Goal: Information Seeking & Learning: Learn about a topic

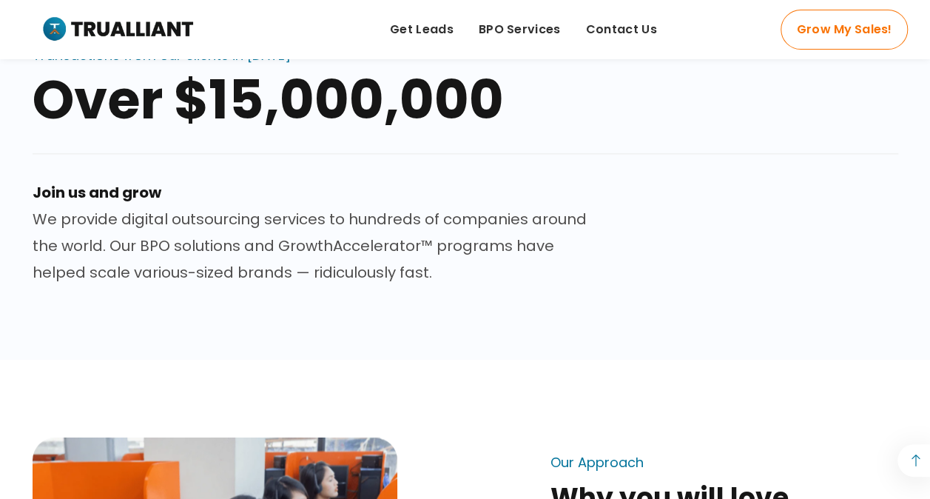
scroll to position [777, 0]
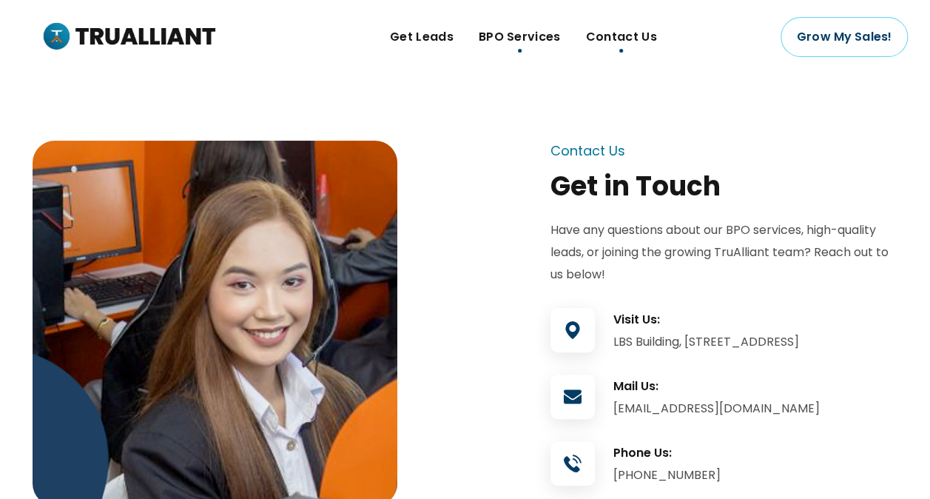
click at [539, 42] on span "BPO Services" at bounding box center [520, 37] width 82 height 22
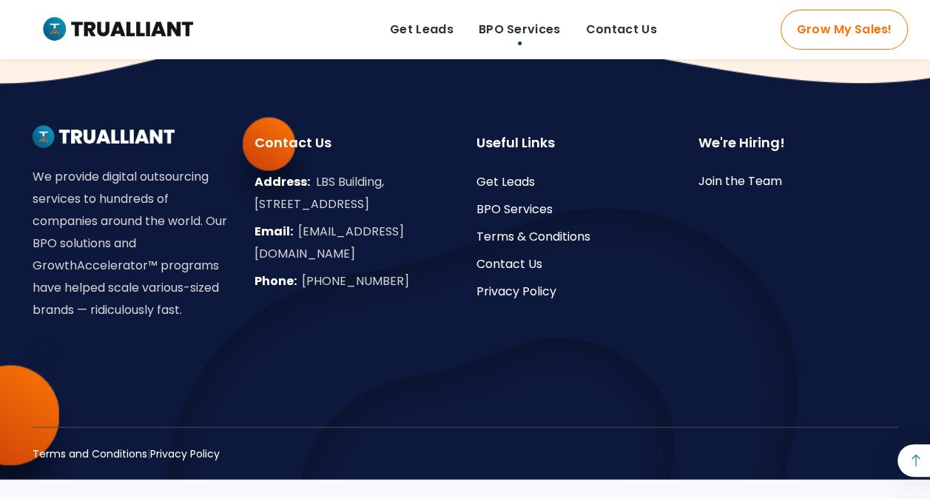
scroll to position [4381, 0]
